Goal: Find specific page/section: Find specific page/section

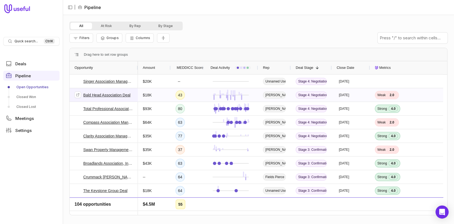
click at [108, 95] on link "Bald Head Association Deal" at bounding box center [106, 95] width 47 height 7
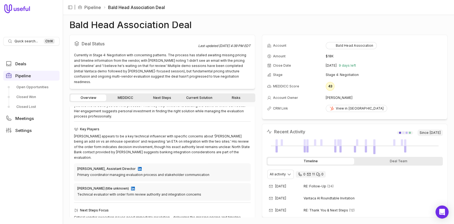
scroll to position [129, 0]
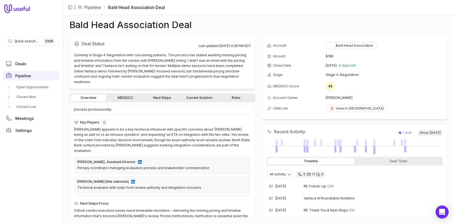
click at [232, 135] on div "[PERSON_NAME] appears to be a key technical influencer with specific concerns a…" at bounding box center [162, 140] width 177 height 27
